Goal: Check status: Check status

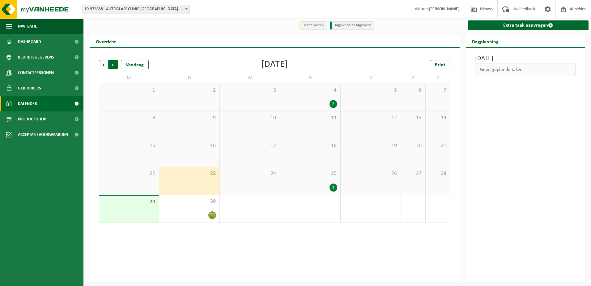
click at [104, 66] on span "Vorige" at bounding box center [103, 64] width 9 height 9
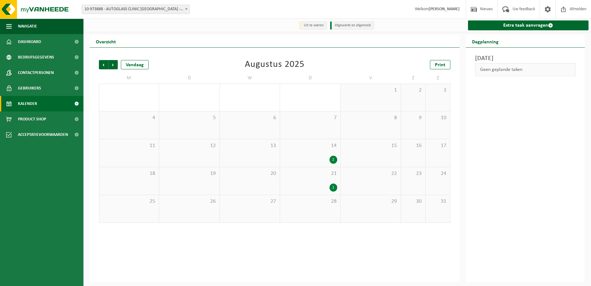
click at [104, 66] on span "Vorige" at bounding box center [103, 64] width 9 height 9
click at [335, 160] on div "1" at bounding box center [334, 160] width 8 height 8
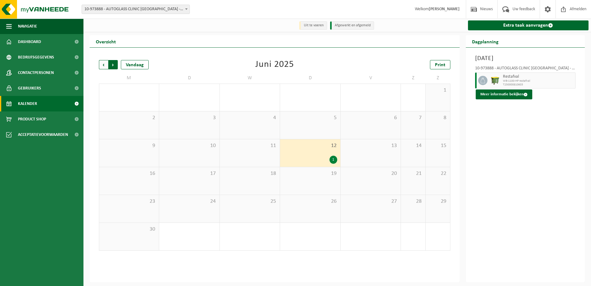
click at [102, 65] on span "Vorige" at bounding box center [103, 64] width 9 height 9
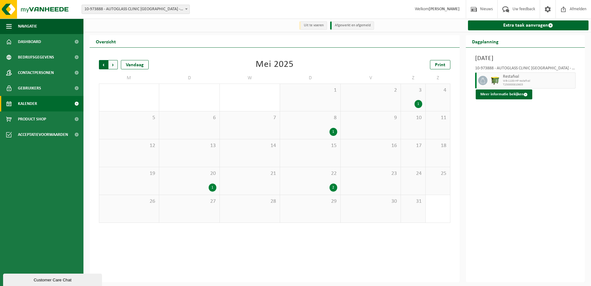
click at [113, 66] on span "Volgende" at bounding box center [113, 64] width 9 height 9
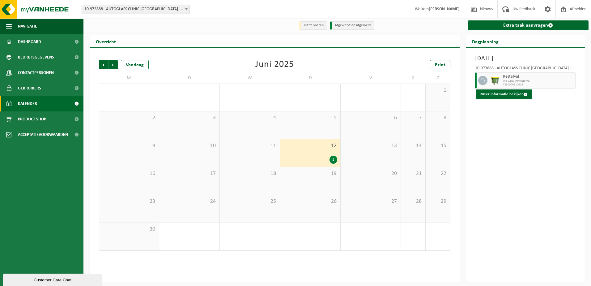
click at [113, 66] on span "Volgende" at bounding box center [113, 64] width 9 height 9
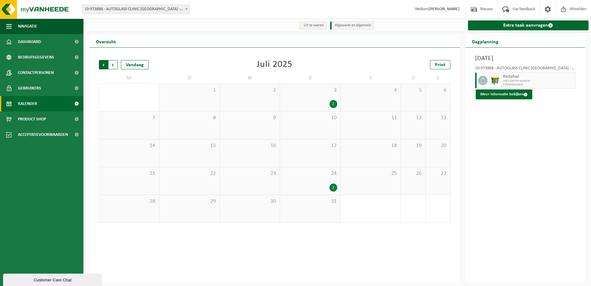
click at [111, 66] on span "Volgende" at bounding box center [113, 64] width 9 height 9
click at [117, 67] on span "Volgende" at bounding box center [113, 64] width 9 height 9
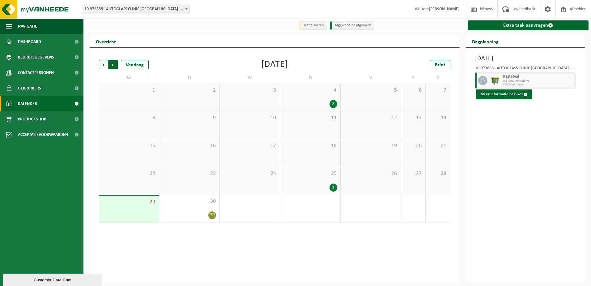
click at [101, 63] on span "Vorige" at bounding box center [103, 64] width 9 height 9
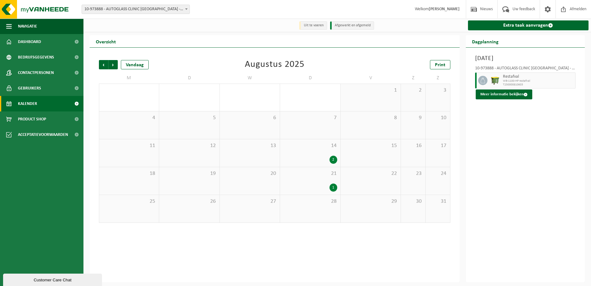
click at [101, 63] on span "Vorige" at bounding box center [103, 64] width 9 height 9
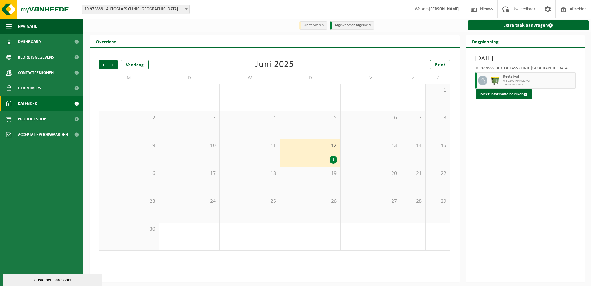
click at [101, 63] on span "Vorige" at bounding box center [103, 64] width 9 height 9
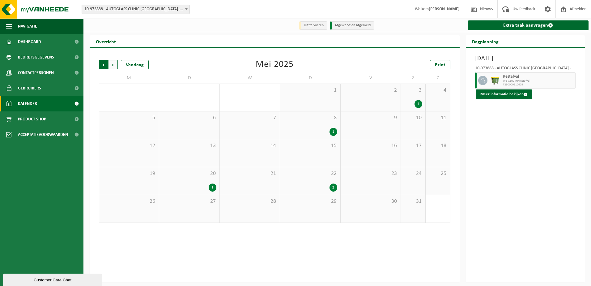
click at [113, 68] on span "Volgende" at bounding box center [113, 64] width 9 height 9
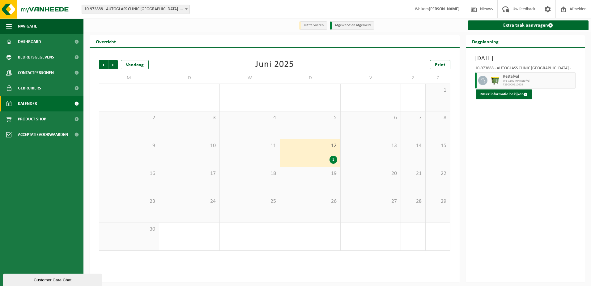
click at [113, 68] on span "Volgende" at bounding box center [113, 64] width 9 height 9
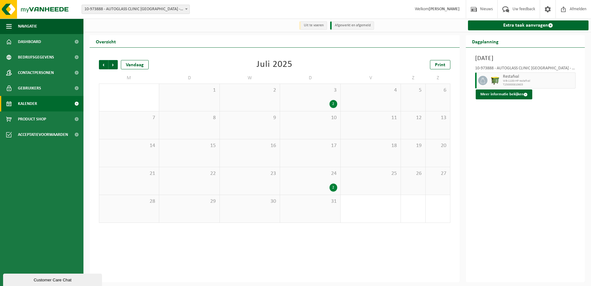
click at [113, 68] on span "Volgende" at bounding box center [113, 64] width 9 height 9
click at [114, 68] on span "Volgende" at bounding box center [113, 64] width 9 height 9
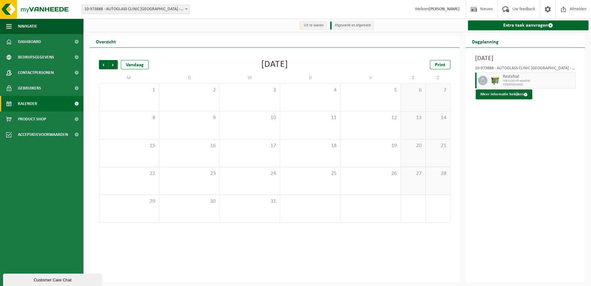
click at [114, 68] on span "Volgende" at bounding box center [113, 64] width 9 height 9
click at [105, 66] on span "Vorige" at bounding box center [103, 64] width 9 height 9
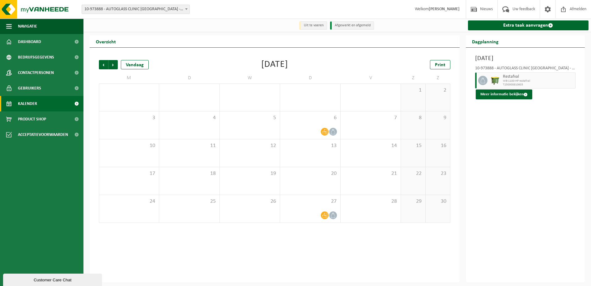
click at [105, 66] on span "Vorige" at bounding box center [103, 64] width 9 height 9
